Goal: Complete application form: Fill out and submit a form for a specific purpose

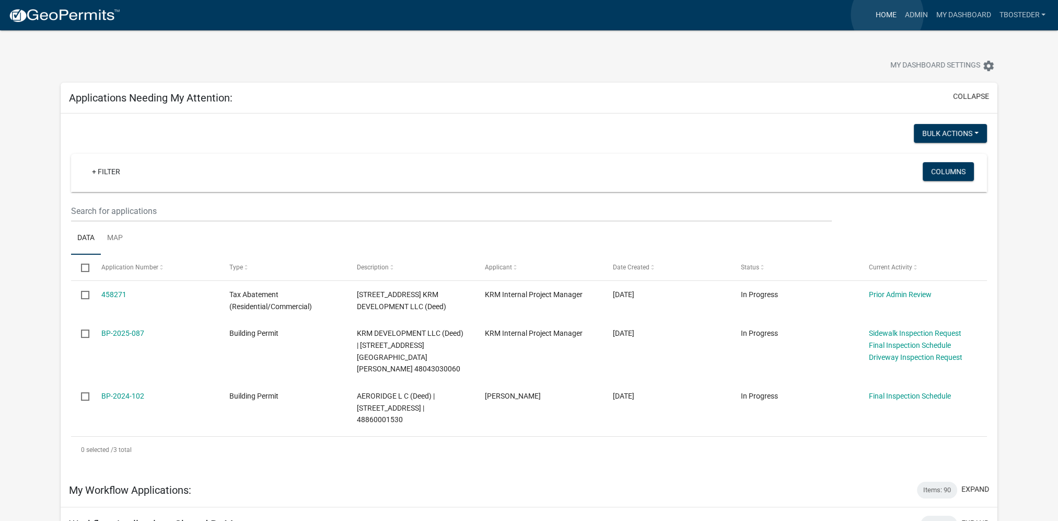
click at [887, 15] on link "Home" at bounding box center [885, 15] width 29 height 20
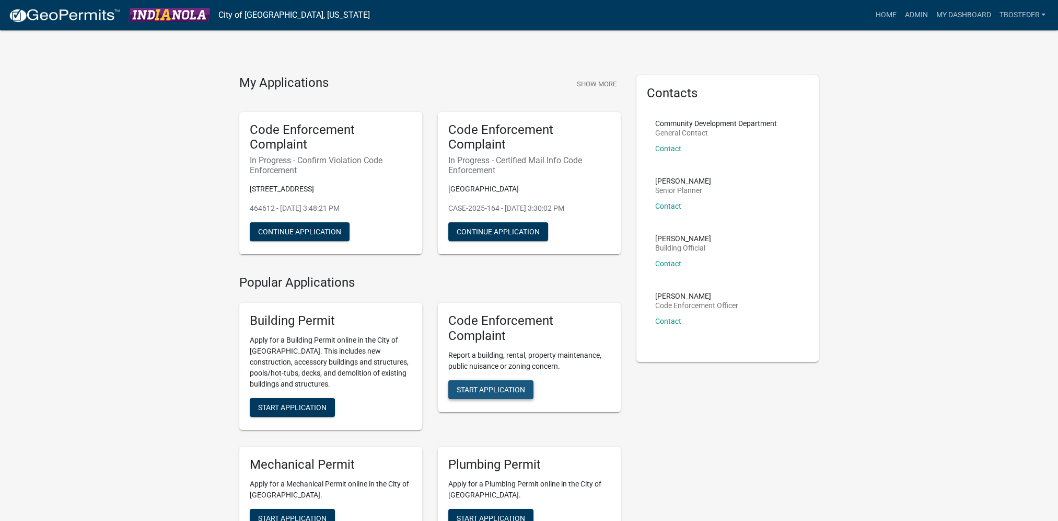
click at [495, 392] on span "Start Application" at bounding box center [491, 389] width 68 height 8
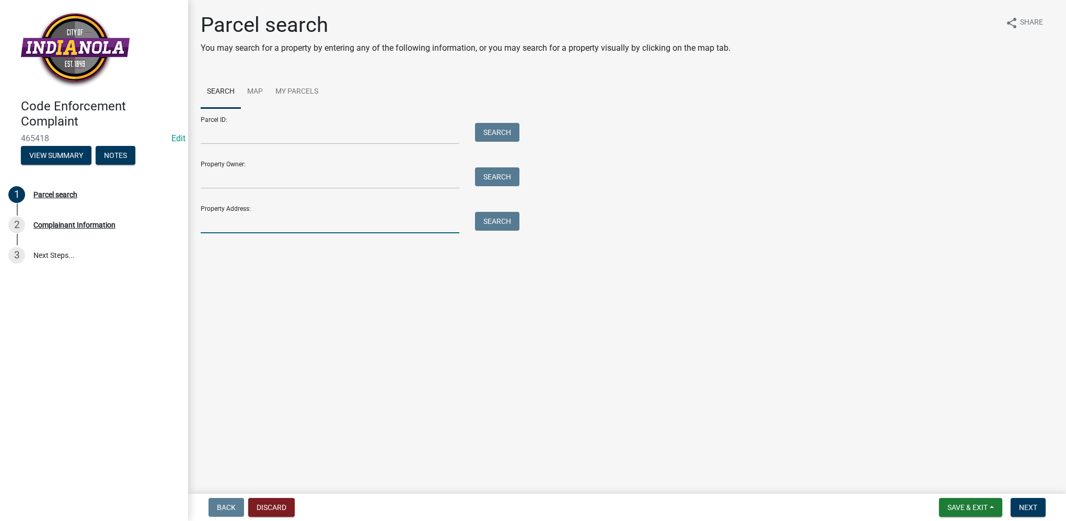
click at [330, 228] on input "Property Address:" at bounding box center [330, 222] width 259 height 21
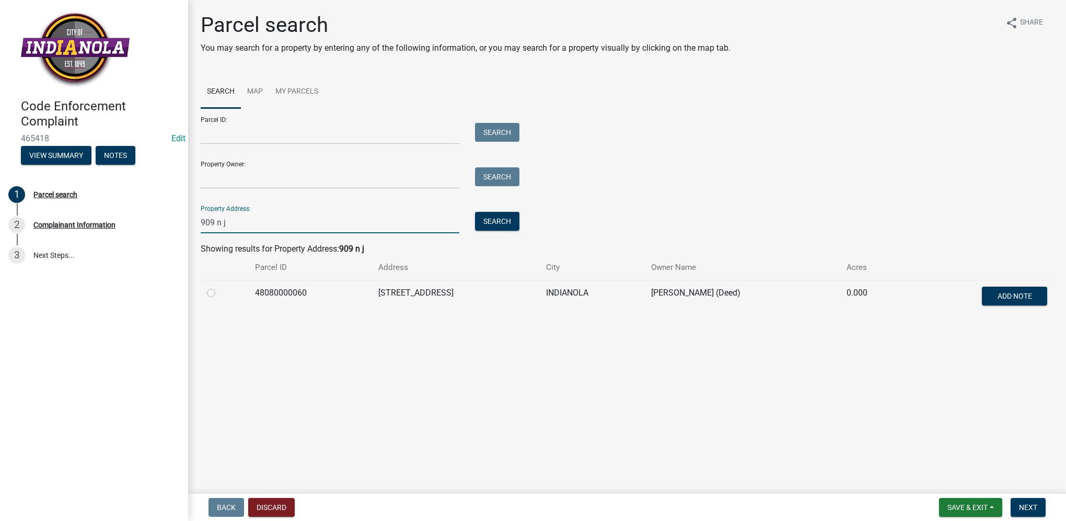
type input "909 n j"
click at [220, 286] on label at bounding box center [220, 286] width 0 height 0
click at [220, 293] on input "radio" at bounding box center [223, 289] width 7 height 7
radio input "true"
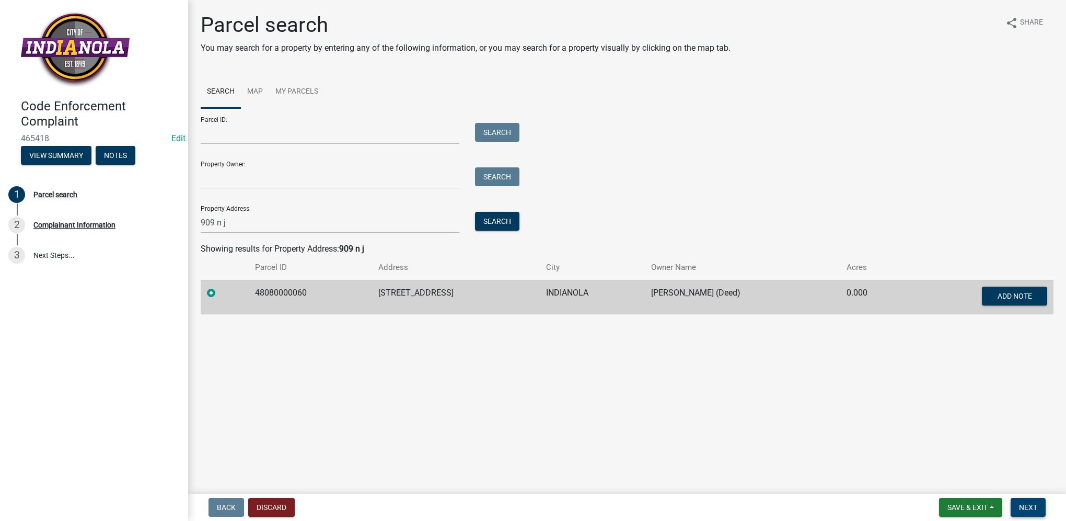
click at [1019, 510] on span "Next" at bounding box center [1028, 507] width 18 height 8
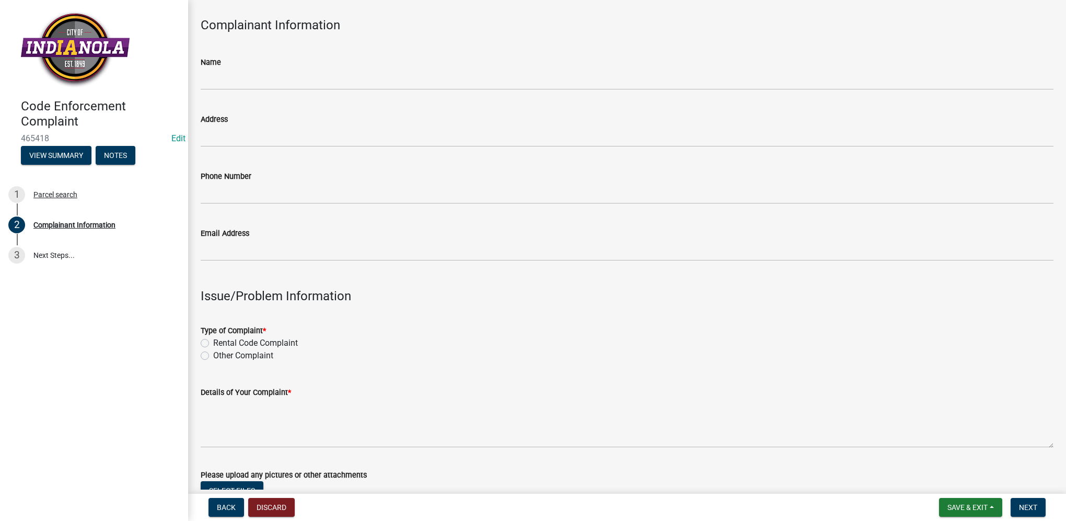
scroll to position [52, 0]
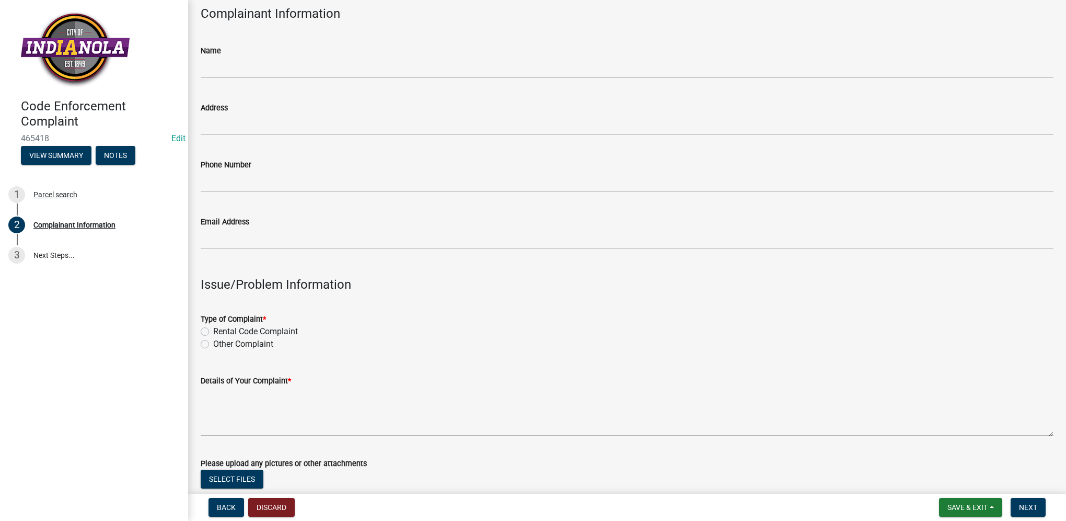
click at [213, 347] on label "Other Complaint" at bounding box center [243, 344] width 60 height 13
click at [213, 344] on input "Other Complaint" at bounding box center [216, 341] width 7 height 7
radio input "true"
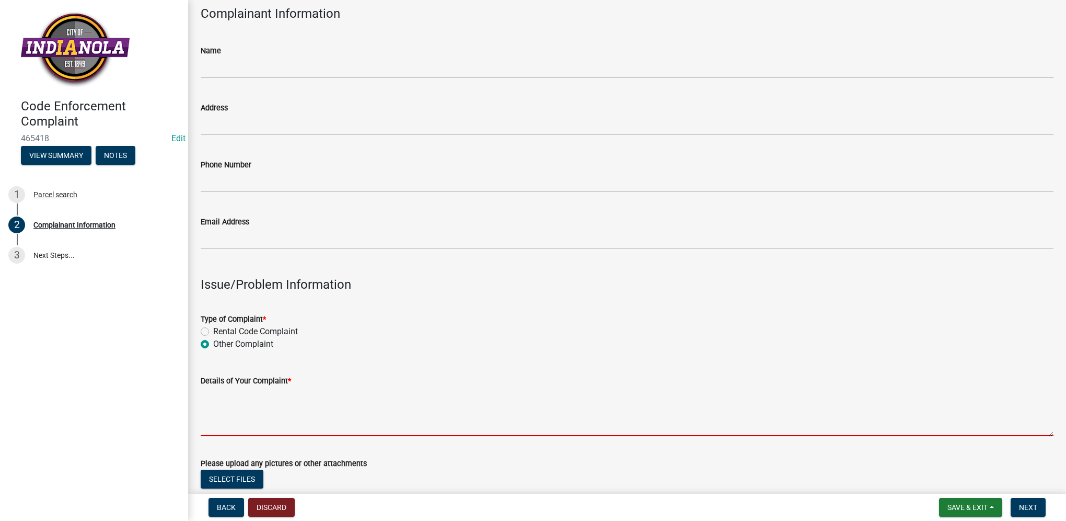
click at [223, 411] on textarea "Details of Your Complaint *" at bounding box center [627, 411] width 853 height 49
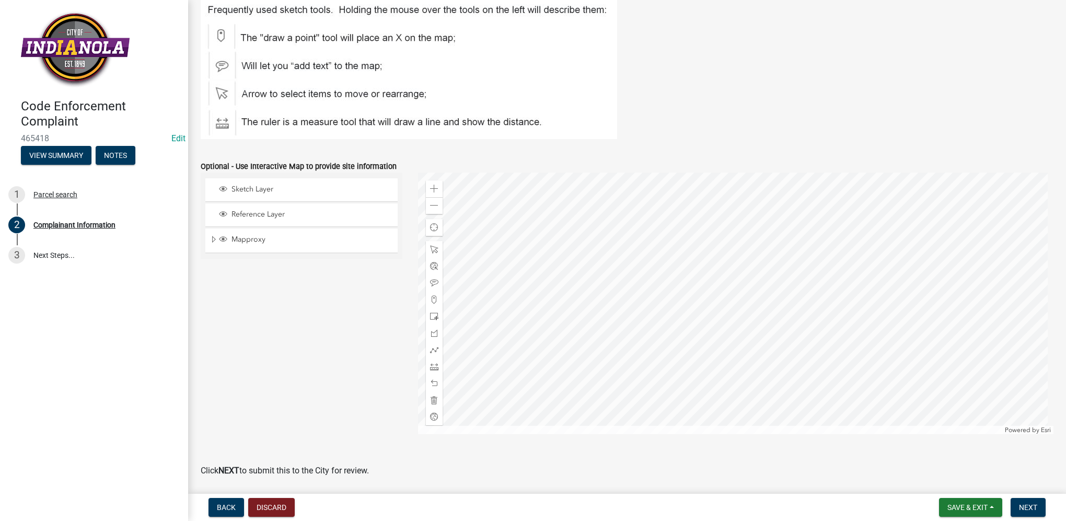
scroll to position [1191, 0]
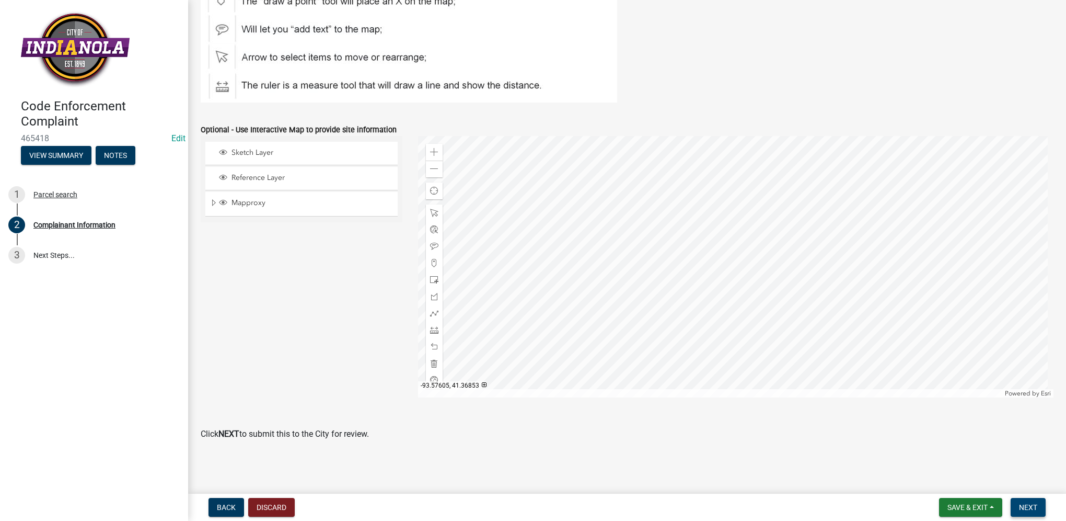
type textarea "tall grass/weeds"
click at [1034, 504] on span "Next" at bounding box center [1028, 507] width 18 height 8
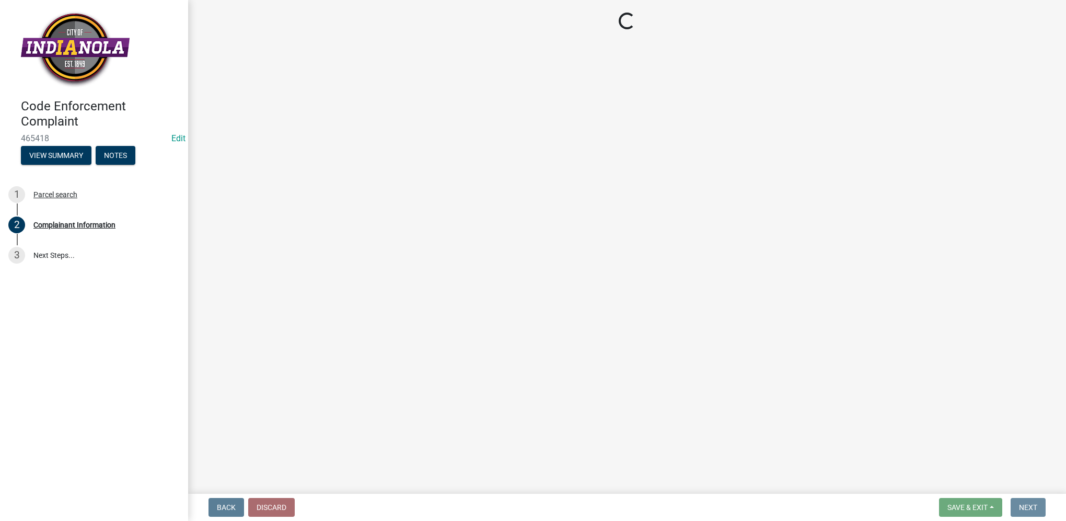
scroll to position [0, 0]
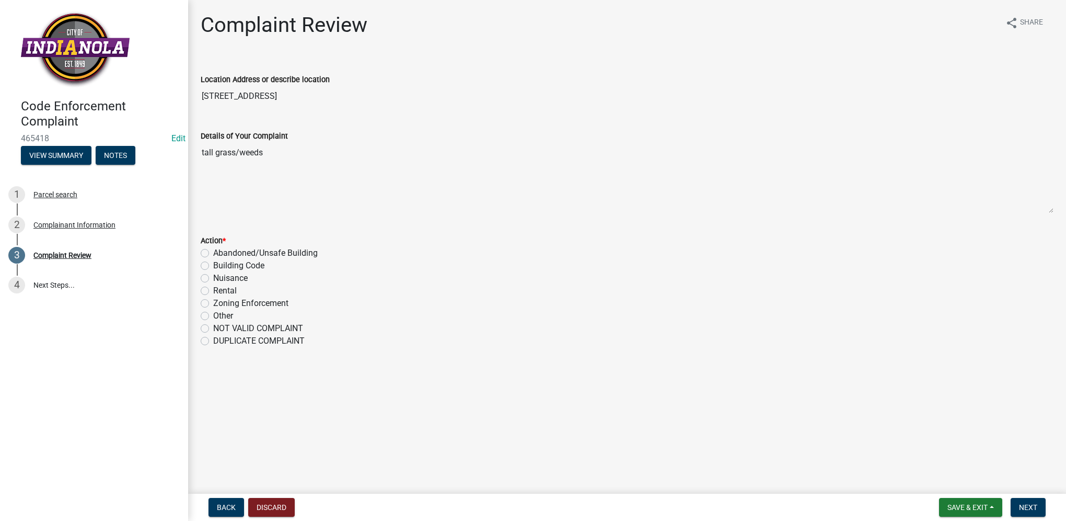
click at [213, 280] on label "Nuisance" at bounding box center [230, 278] width 34 height 13
click at [213, 279] on input "Nuisance" at bounding box center [216, 275] width 7 height 7
radio input "true"
click at [1017, 512] on button "Next" at bounding box center [1028, 507] width 35 height 19
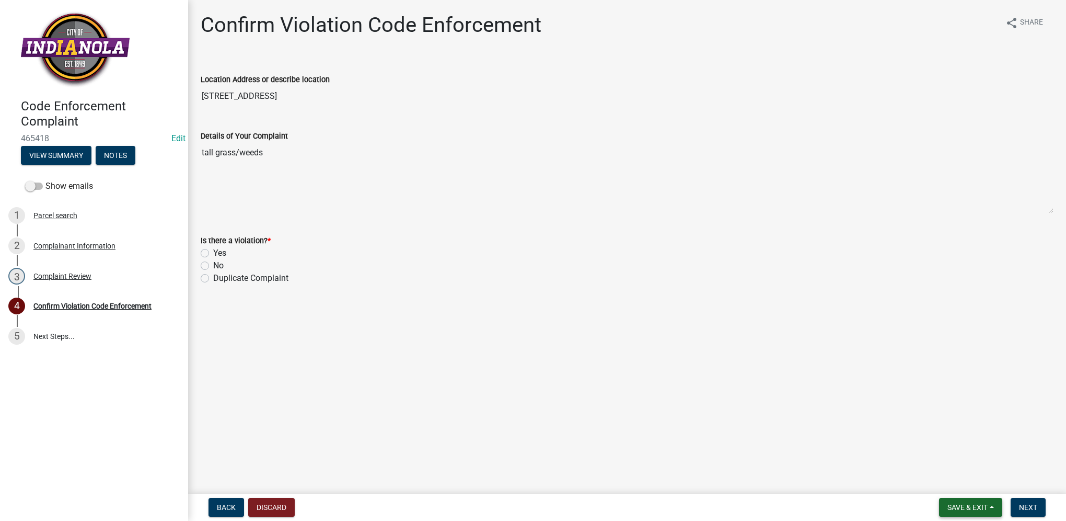
click at [973, 511] on button "Save & Exit" at bounding box center [970, 507] width 63 height 19
click at [966, 482] on button "Save & Exit" at bounding box center [961, 479] width 84 height 25
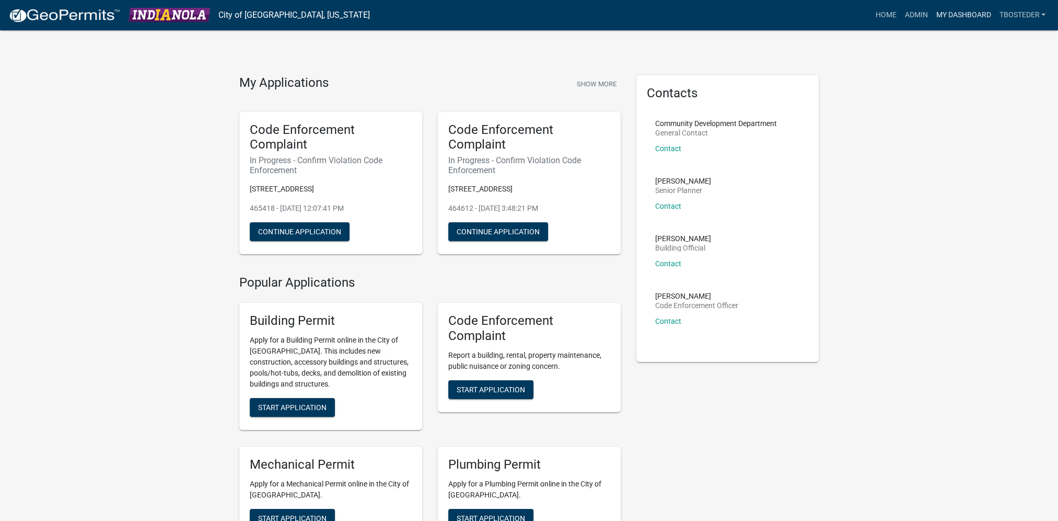
click at [973, 15] on link "My Dashboard" at bounding box center [963, 15] width 63 height 20
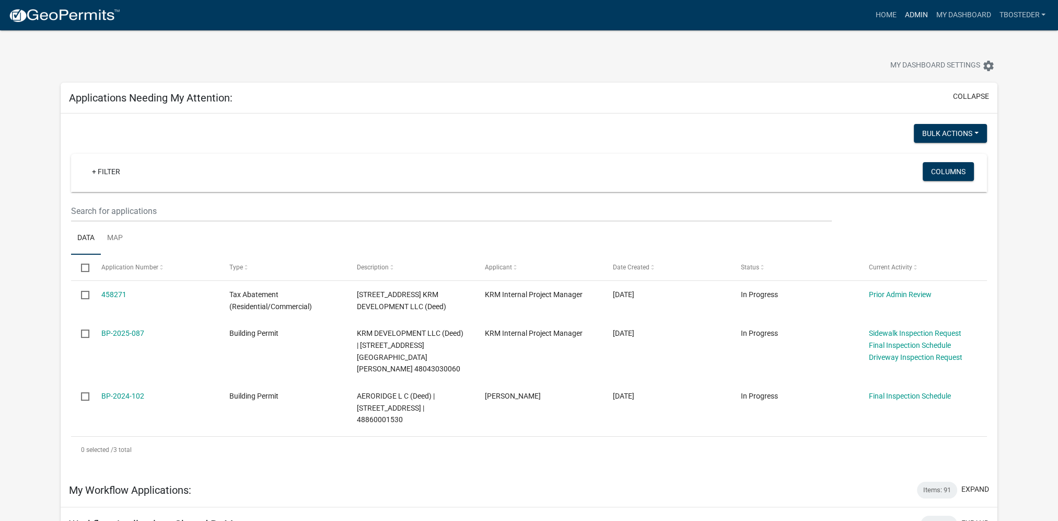
click at [916, 10] on link "Admin" at bounding box center [915, 15] width 31 height 20
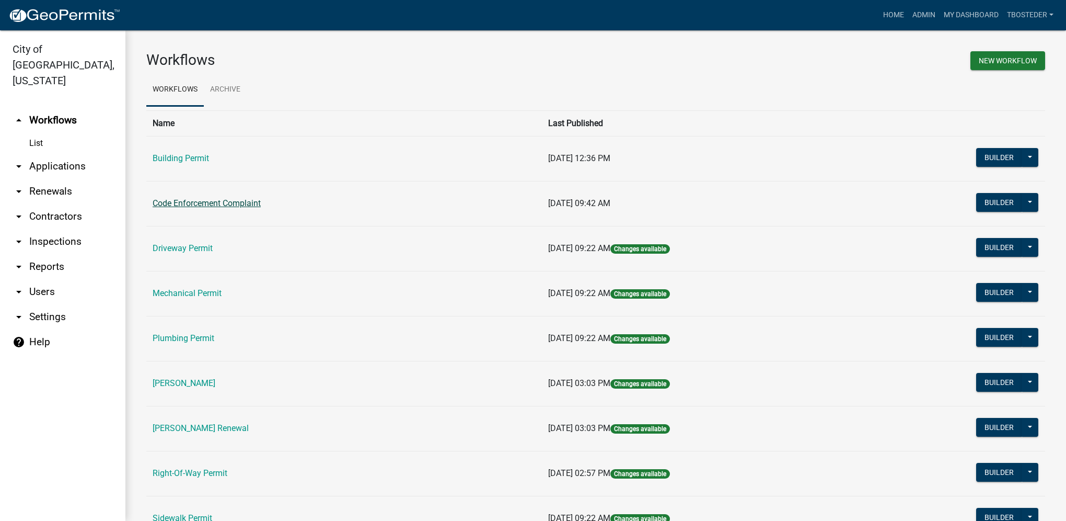
click at [179, 201] on link "Code Enforcement Complaint" at bounding box center [207, 203] width 108 height 10
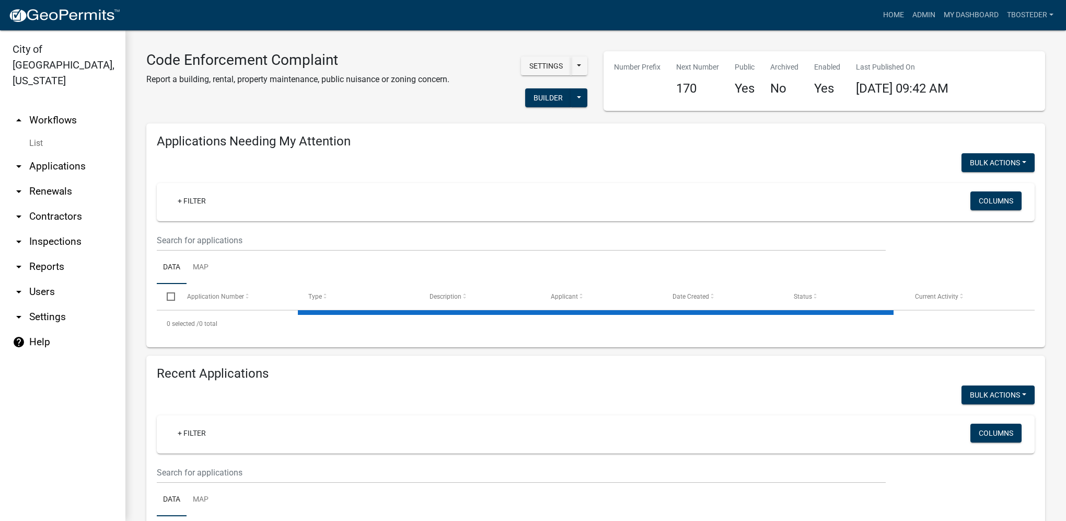
select select "1: 25"
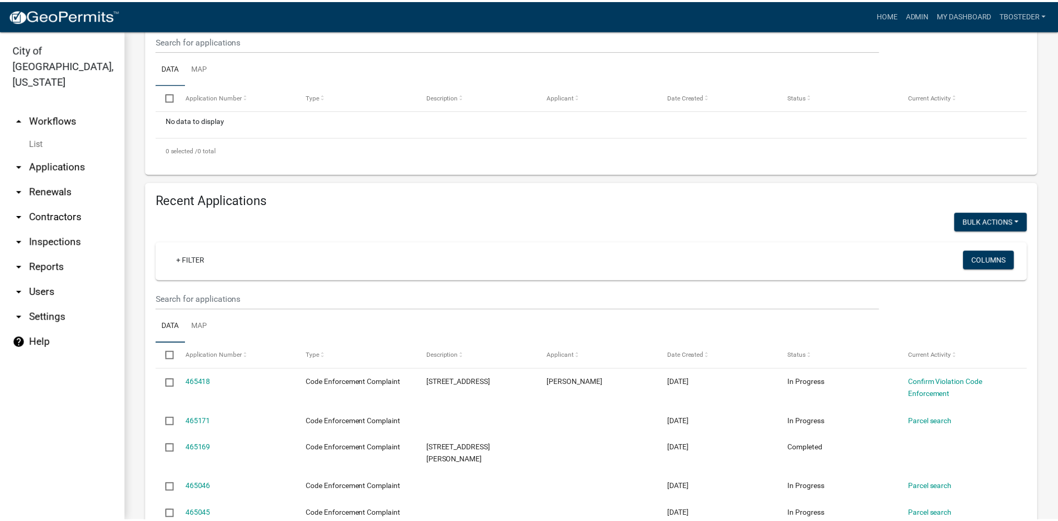
scroll to position [261, 0]
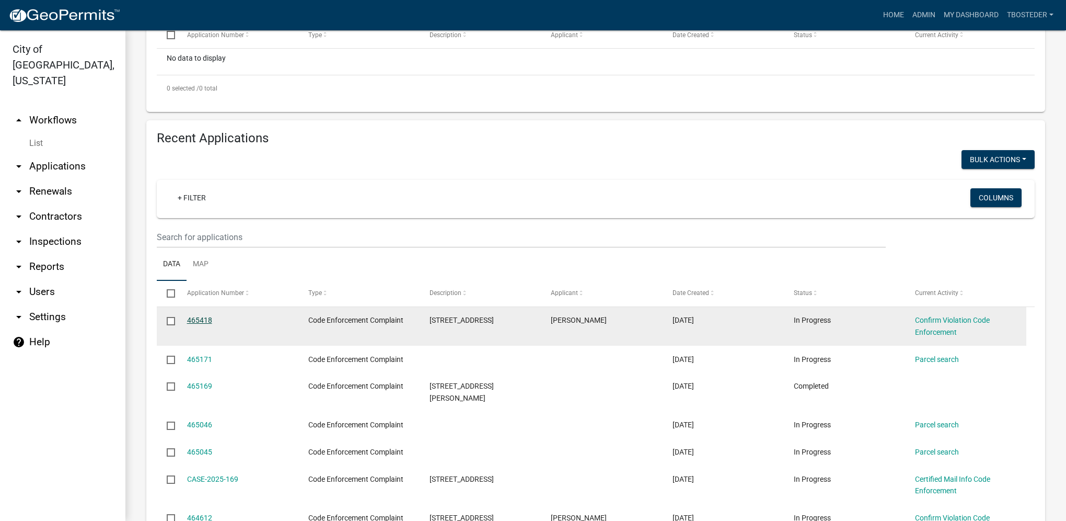
click at [192, 320] on link "465418" at bounding box center [199, 320] width 25 height 8
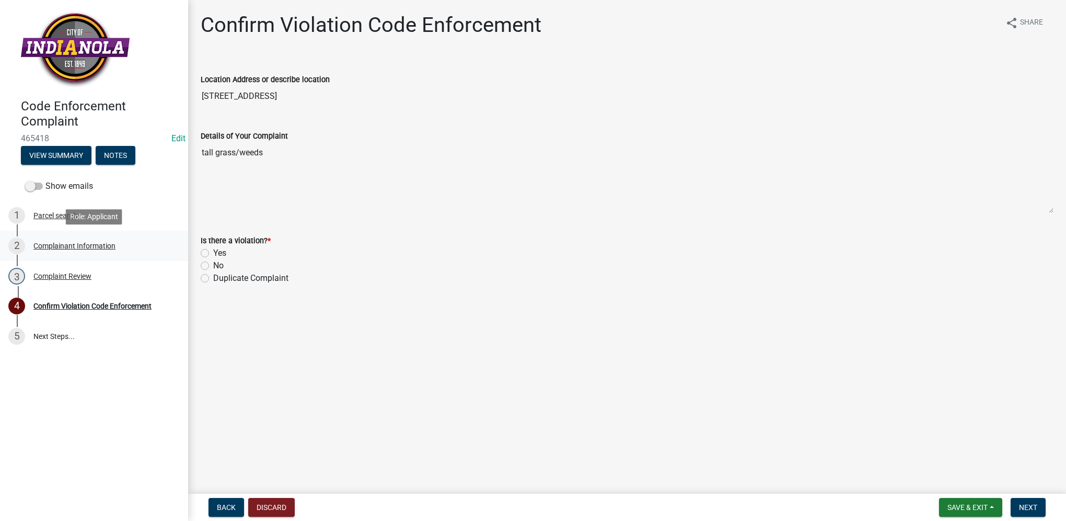
click at [60, 248] on div "Complainant Information" at bounding box center [74, 245] width 82 height 7
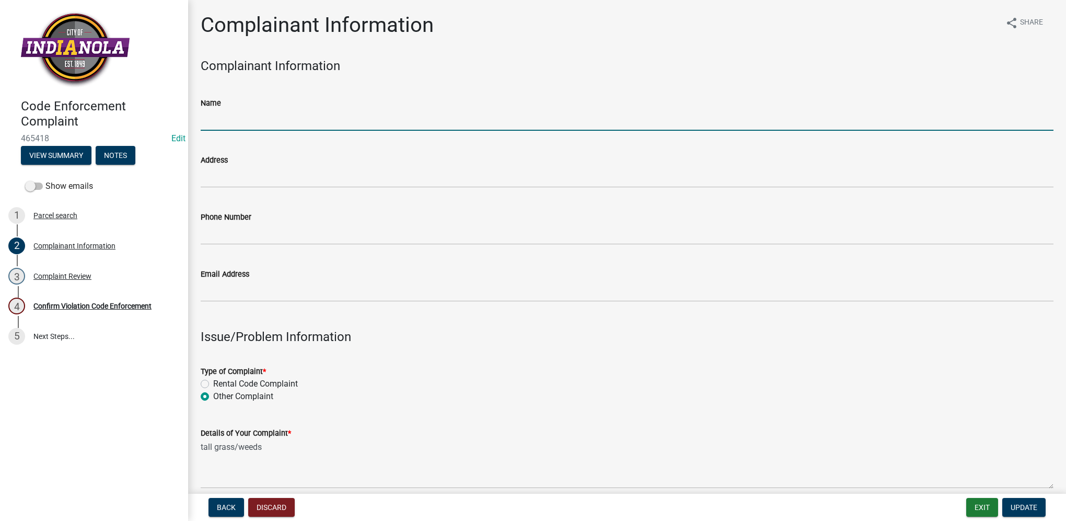
click at [247, 125] on input "Name" at bounding box center [627, 119] width 853 height 21
type input "[PERSON_NAME]"
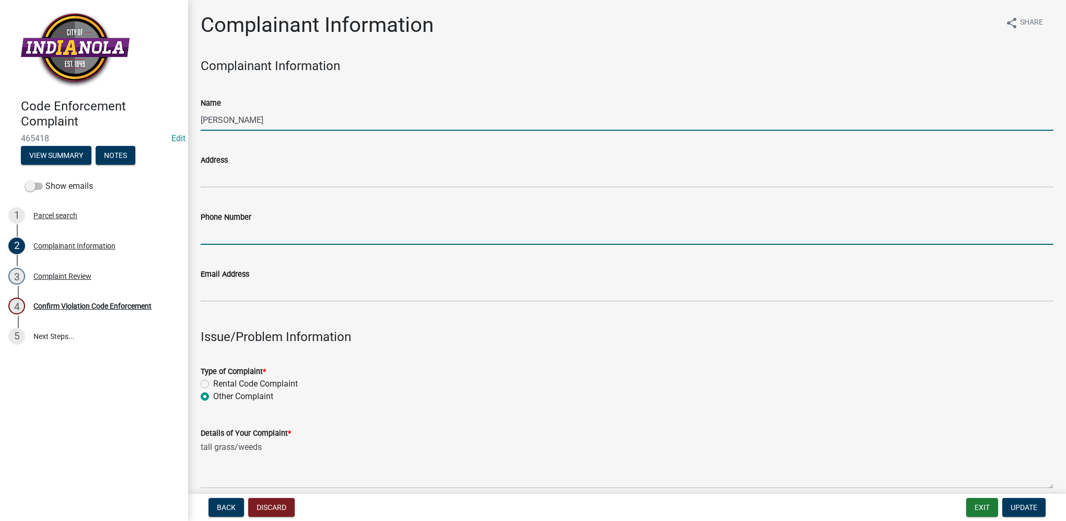
click at [240, 232] on input "Phone Number" at bounding box center [627, 233] width 853 height 21
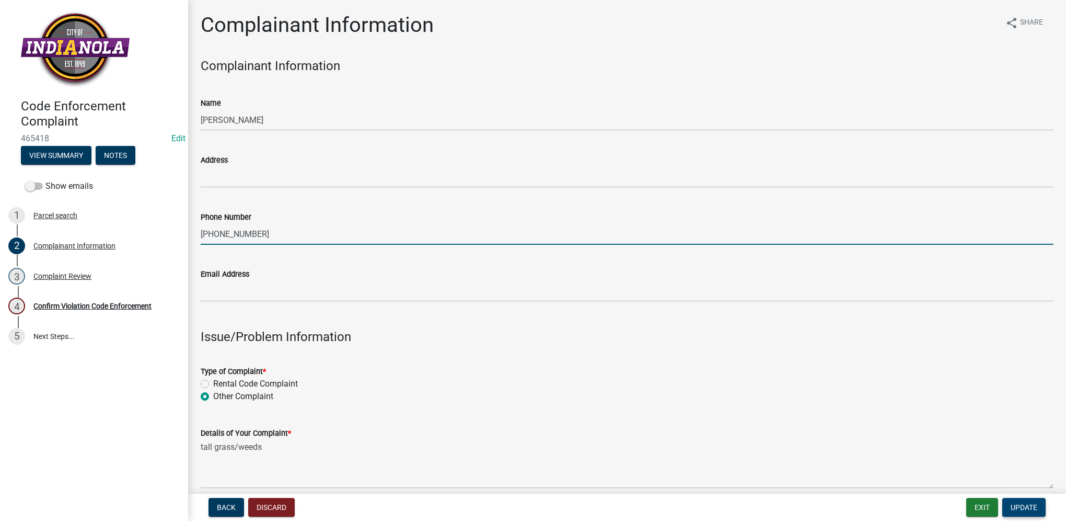
type input "[PHONE_NUMBER]"
click at [1025, 505] on span "Update" at bounding box center [1024, 507] width 27 height 8
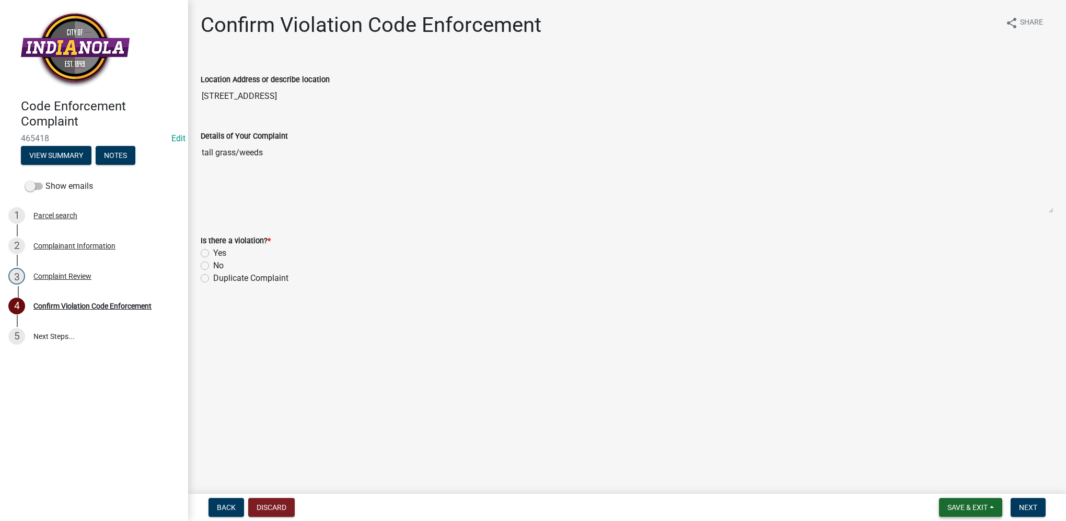
click at [956, 504] on span "Save & Exit" at bounding box center [968, 507] width 40 height 8
click at [953, 487] on button "Save & Exit" at bounding box center [961, 479] width 84 height 25
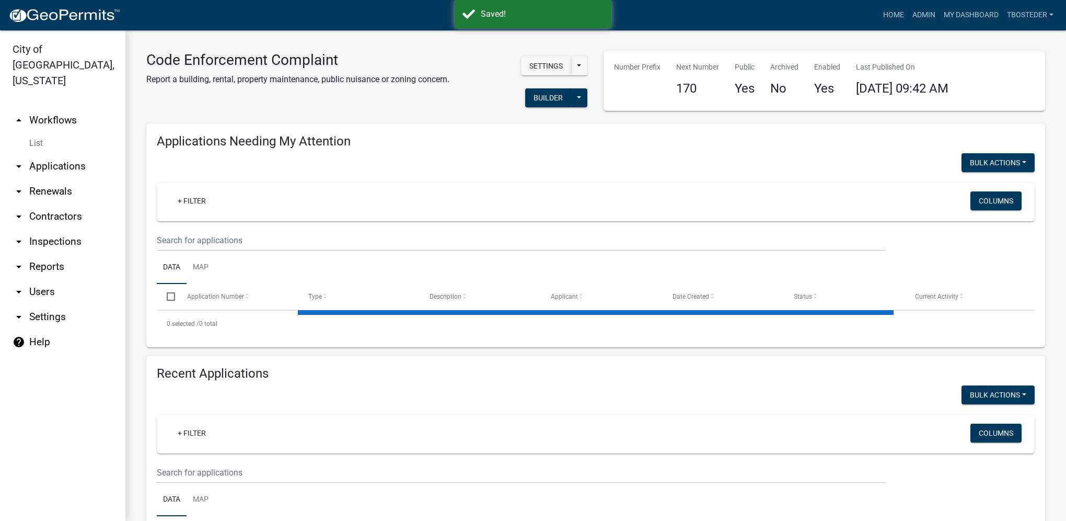
select select "1: 25"
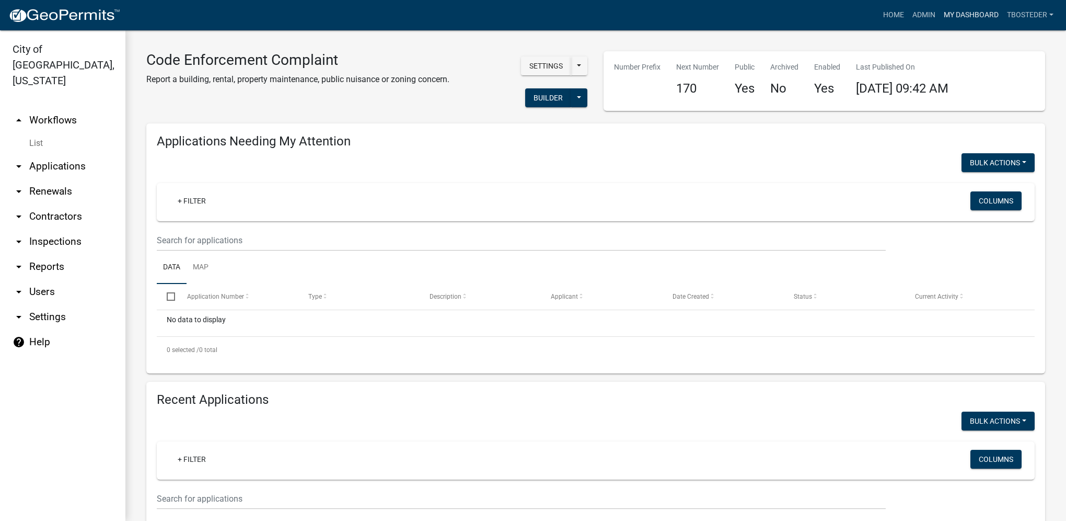
click at [995, 10] on link "My Dashboard" at bounding box center [971, 15] width 63 height 20
